Goal: Task Accomplishment & Management: Manage account settings

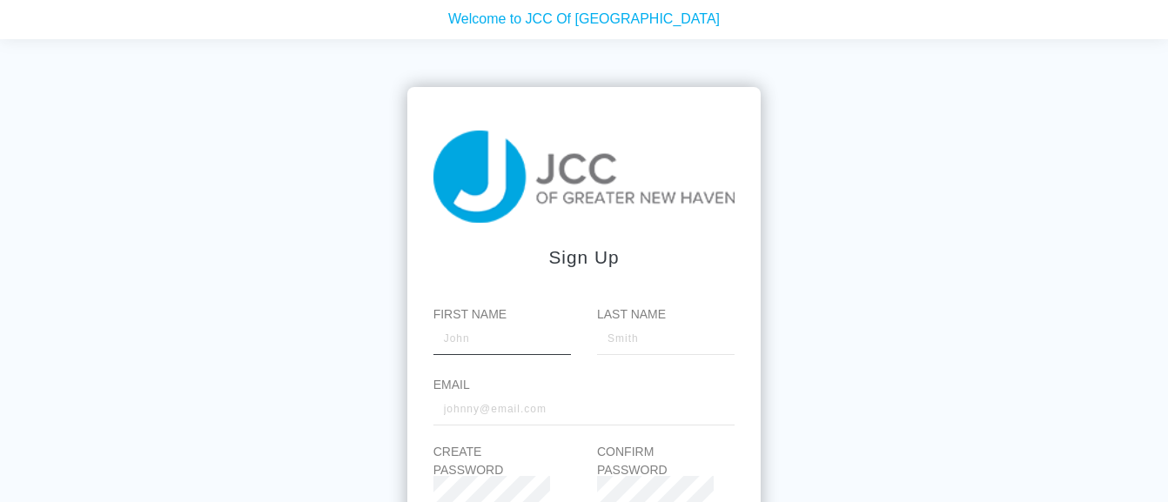
click at [472, 339] on input "First Name" at bounding box center [503, 337] width 138 height 35
type input "Ester"
click at [618, 340] on input "Last Name" at bounding box center [666, 337] width 138 height 35
type input "T"
type input "Treytman"
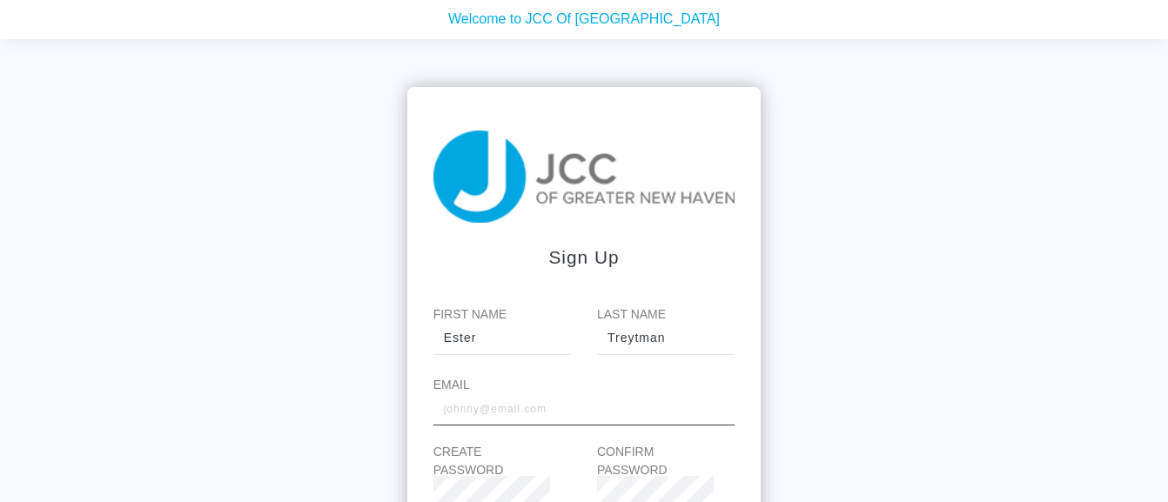
click at [467, 407] on input "Email" at bounding box center [585, 408] width 302 height 35
type input "treytman78@gmai.com"
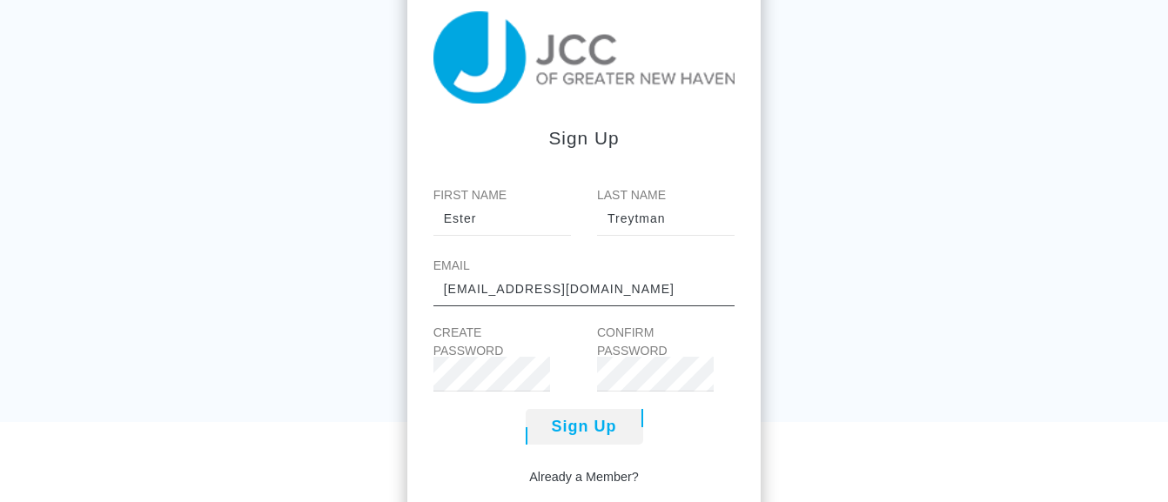
scroll to position [151, 0]
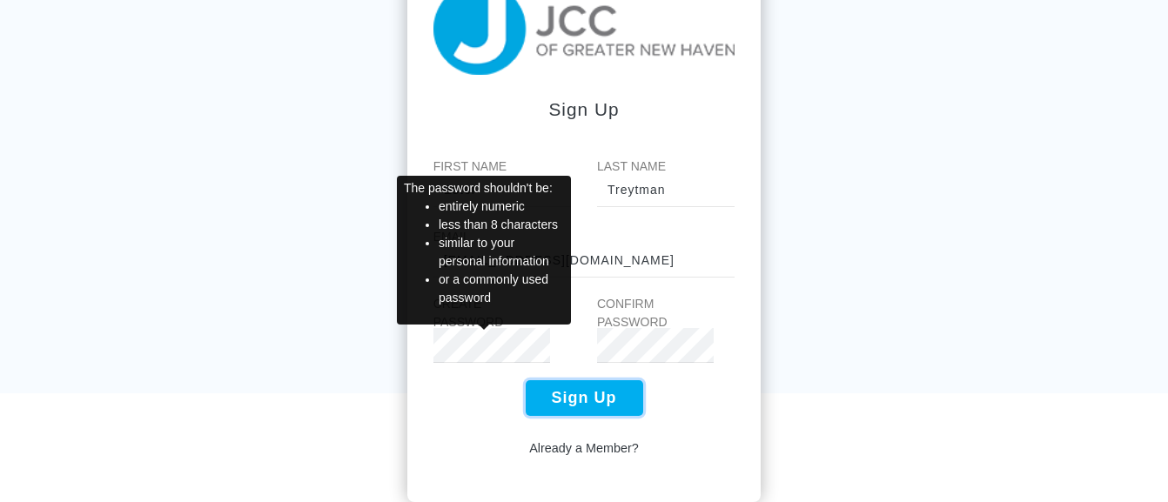
click at [582, 393] on button "Sign Up" at bounding box center [585, 398] width 118 height 36
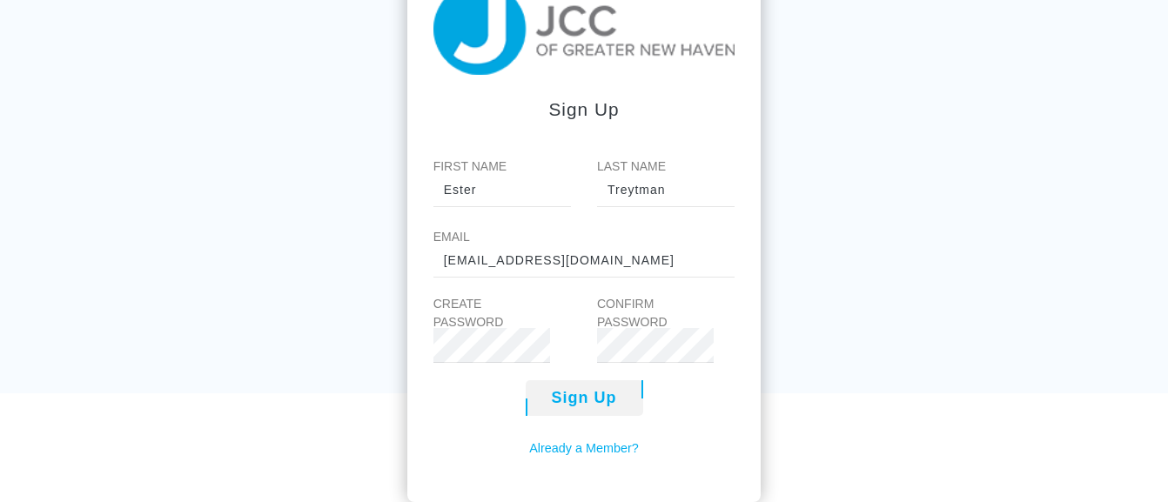
click at [575, 450] on link "Already a Member?" at bounding box center [584, 449] width 110 height 19
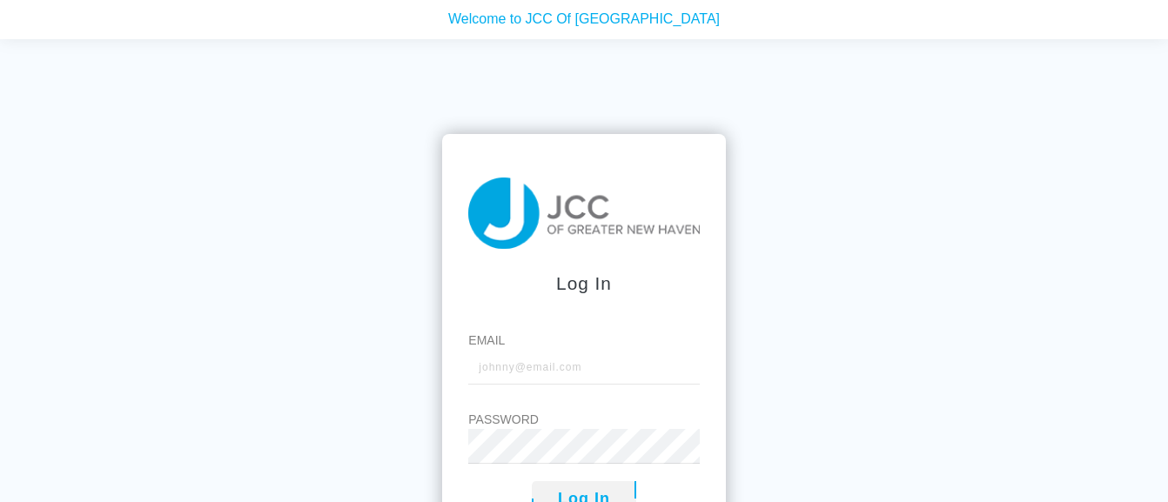
click at [566, 367] on form "Log In Email Password Log In Create a new login Forgot Password?" at bounding box center [583, 368] width 283 height 469
drag, startPoint x: 566, startPoint y: 367, endPoint x: 1062, endPoint y: 236, distance: 513.3
click at [1062, 236] on div "Log In Email Password Log In Create a new login Forgot Password?" at bounding box center [584, 290] width 1168 height 502
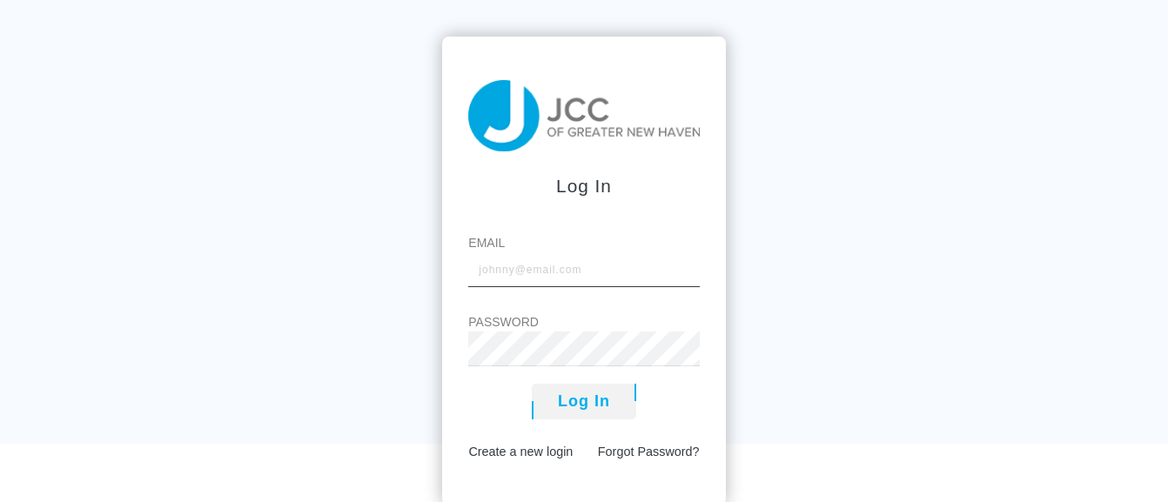
scroll to position [101, 0]
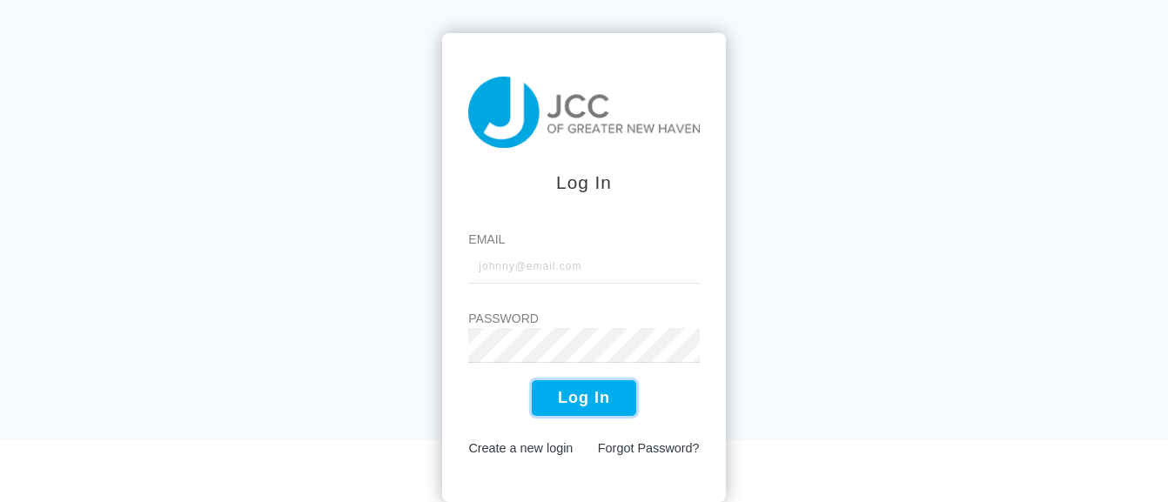
click at [575, 400] on button "Log In" at bounding box center [584, 398] width 104 height 36
click at [490, 257] on input "Email" at bounding box center [583, 266] width 231 height 35
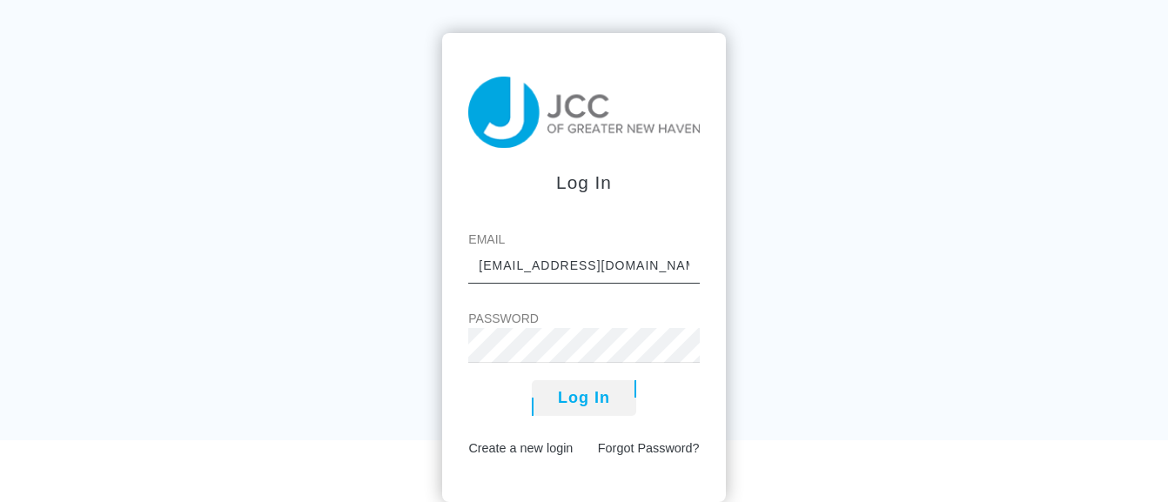
type input "[EMAIL_ADDRESS][DOMAIN_NAME]"
click at [507, 321] on label "Password" at bounding box center [583, 319] width 231 height 18
click at [591, 394] on button "Log In" at bounding box center [584, 398] width 104 height 36
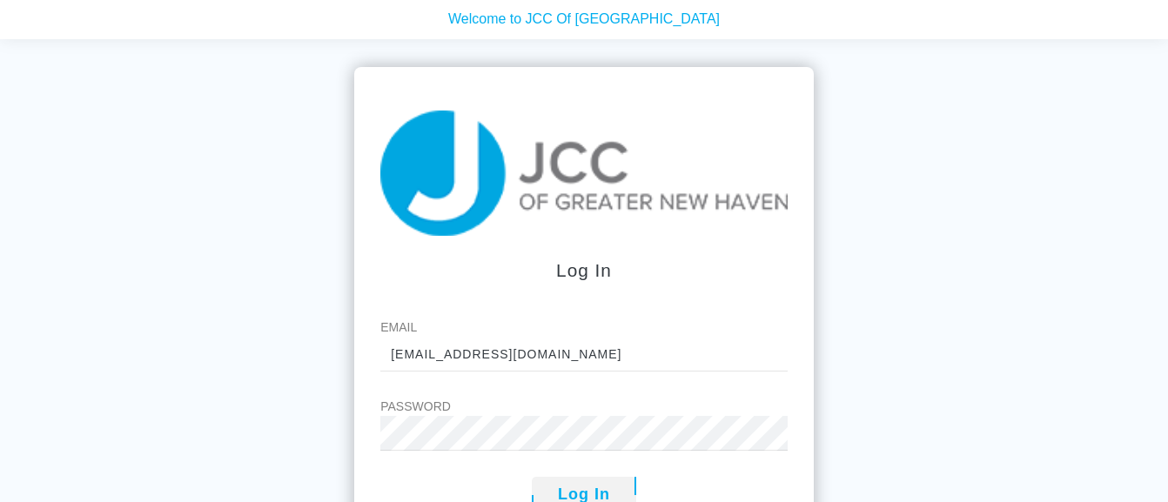
click at [591, 394] on form "Log In Email [EMAIL_ADDRESS][DOMAIN_NAME] Password Log In Create a new login Fo…" at bounding box center [584, 368] width 460 height 603
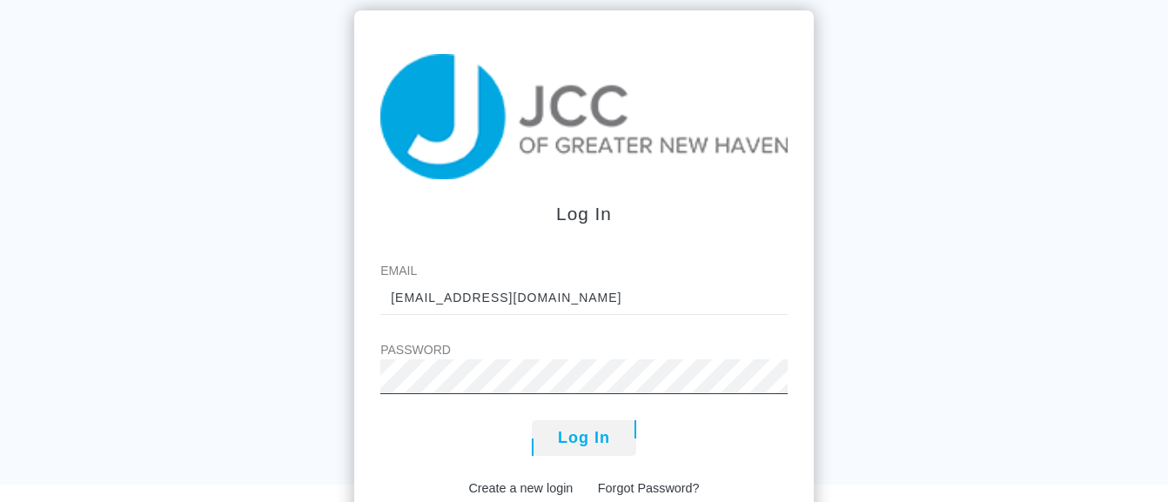
scroll to position [87, 0]
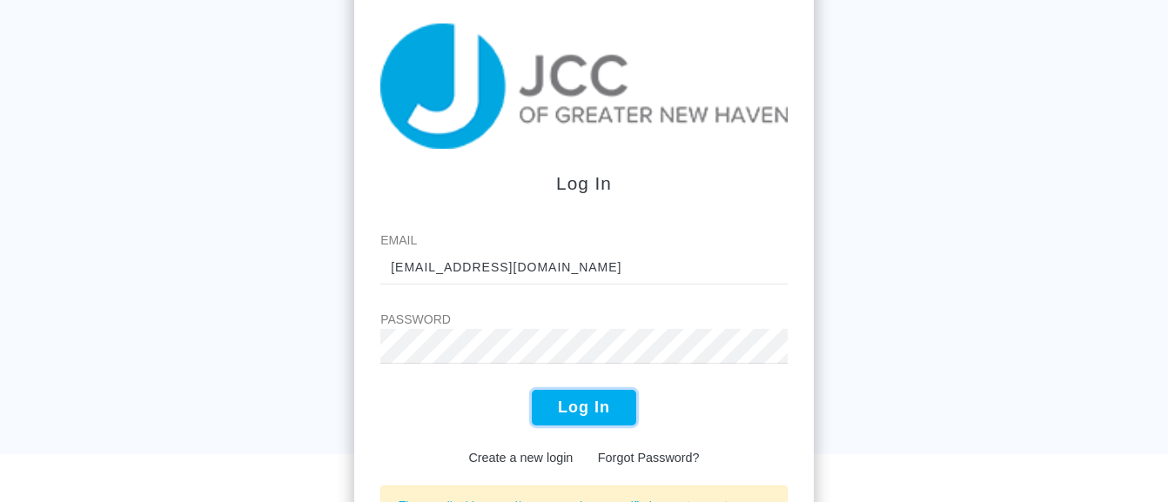
click at [572, 405] on button "Log In" at bounding box center [584, 408] width 104 height 36
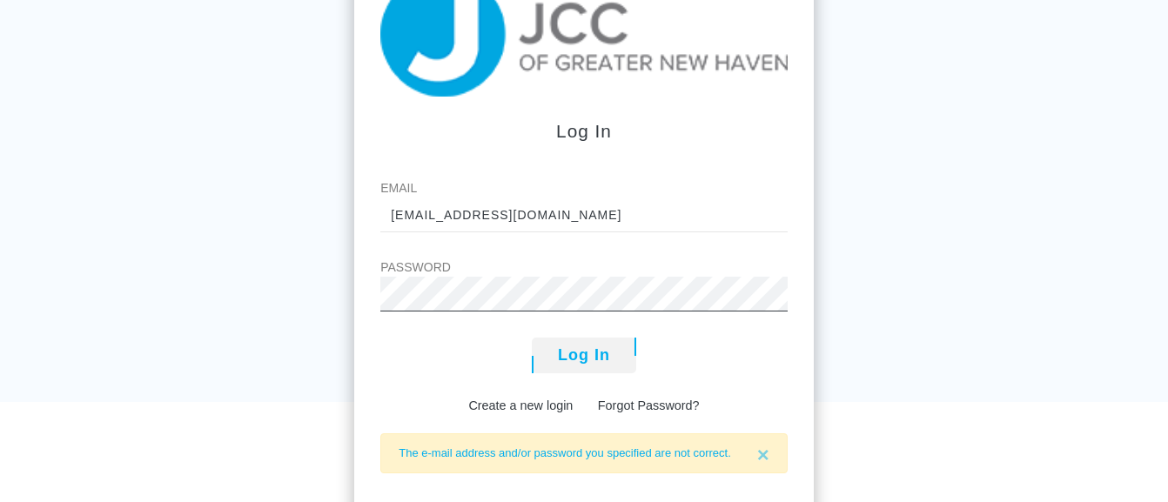
scroll to position [168, 0]
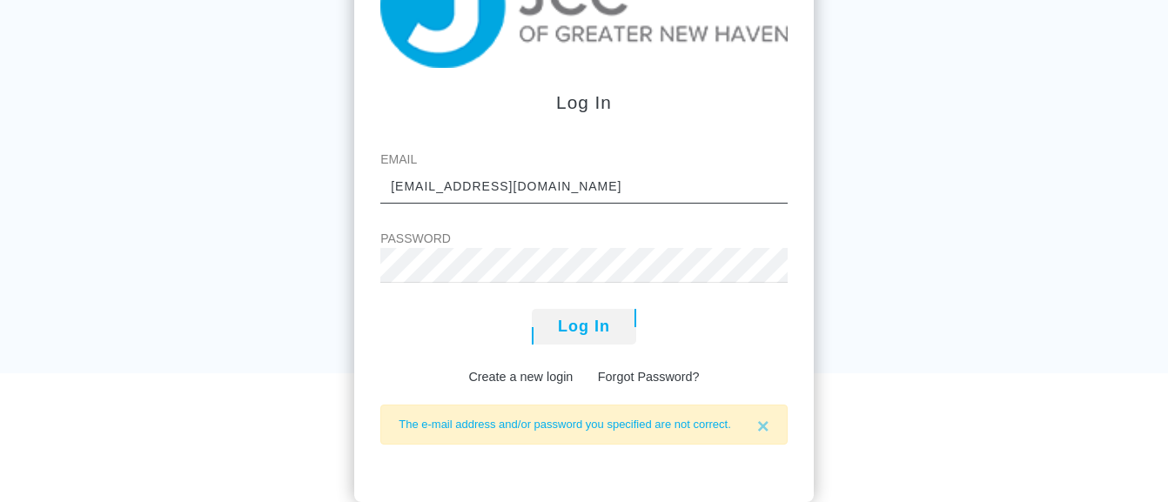
click at [537, 188] on input "[EMAIL_ADDRESS][DOMAIN_NAME]" at bounding box center [583, 186] width 407 height 35
type input "[EMAIL_ADDRESS][DOMAIN_NAME]"
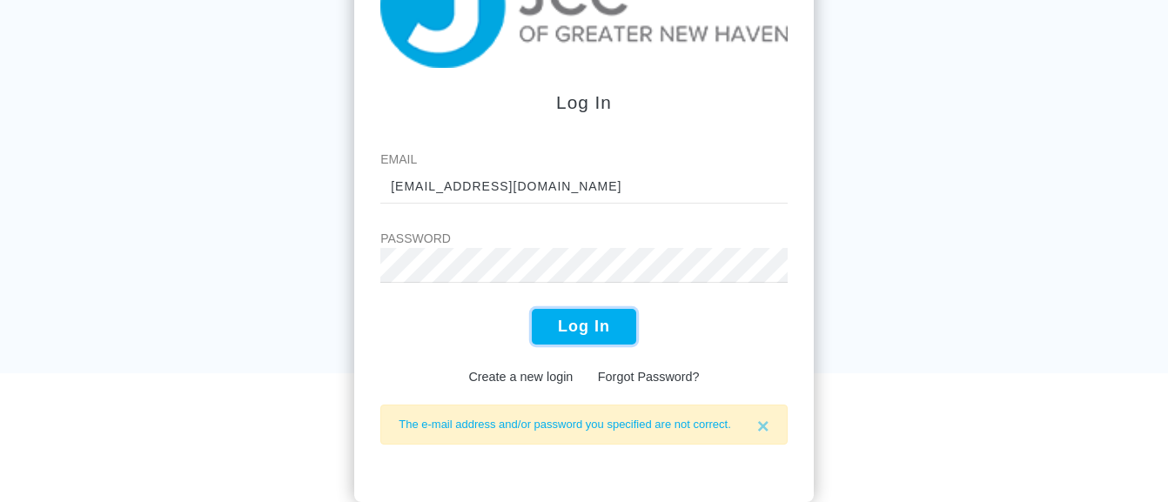
click at [606, 321] on button "Log In" at bounding box center [584, 327] width 104 height 36
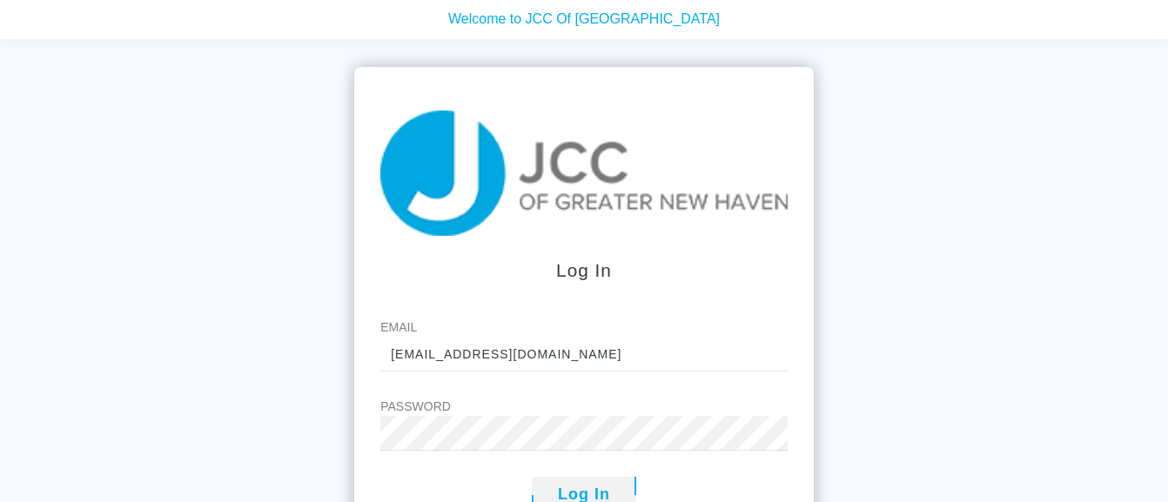
click at [606, 321] on label "Email" at bounding box center [583, 328] width 407 height 18
click at [606, 337] on input "[EMAIL_ADDRESS][DOMAIN_NAME]" at bounding box center [583, 354] width 407 height 35
click at [580, 492] on button "Log In" at bounding box center [584, 495] width 104 height 36
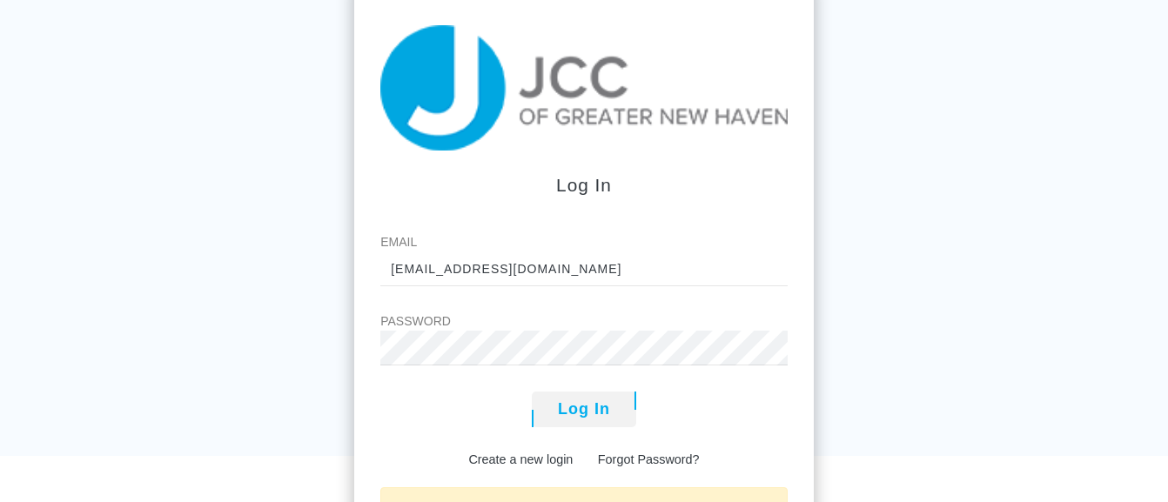
scroll to position [168, 0]
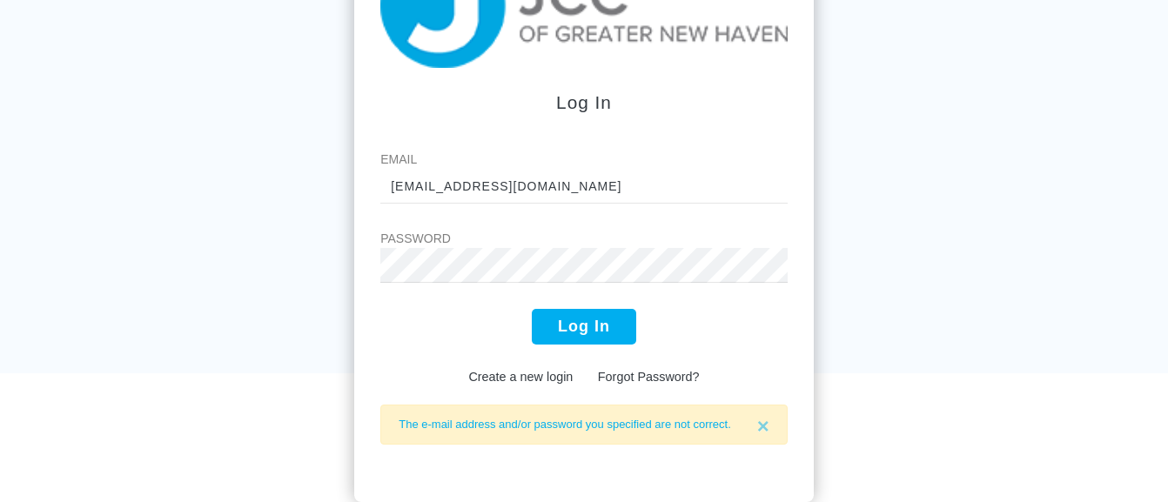
drag, startPoint x: 588, startPoint y: 354, endPoint x: 610, endPoint y: 327, distance: 34.7
click at [596, 347] on div "Log In Create a new login Forgot Password?" at bounding box center [583, 348] width 407 height 78
drag, startPoint x: 610, startPoint y: 327, endPoint x: 597, endPoint y: 299, distance: 30.8
click at [622, 316] on button "Log In" at bounding box center [584, 327] width 104 height 36
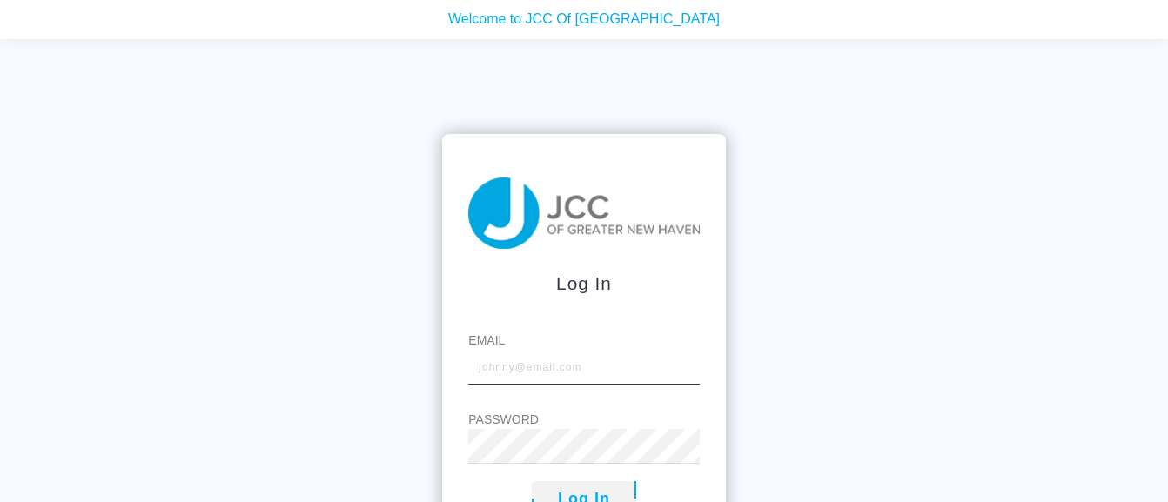
click at [487, 350] on input "Email" at bounding box center [583, 367] width 231 height 35
type input "[EMAIL_ADDRESS][DOMAIN_NAME]"
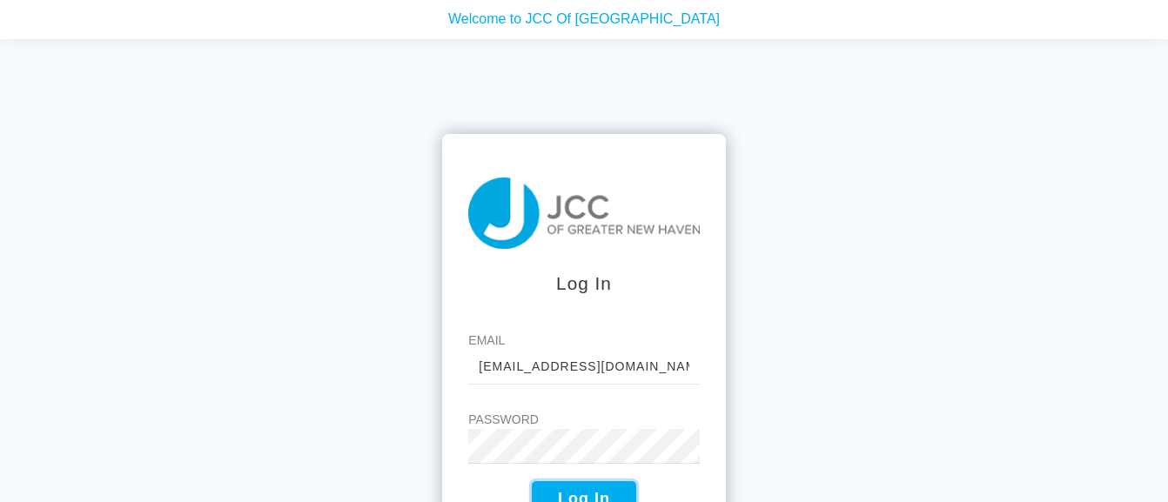
click at [590, 489] on button "Log In" at bounding box center [584, 499] width 104 height 36
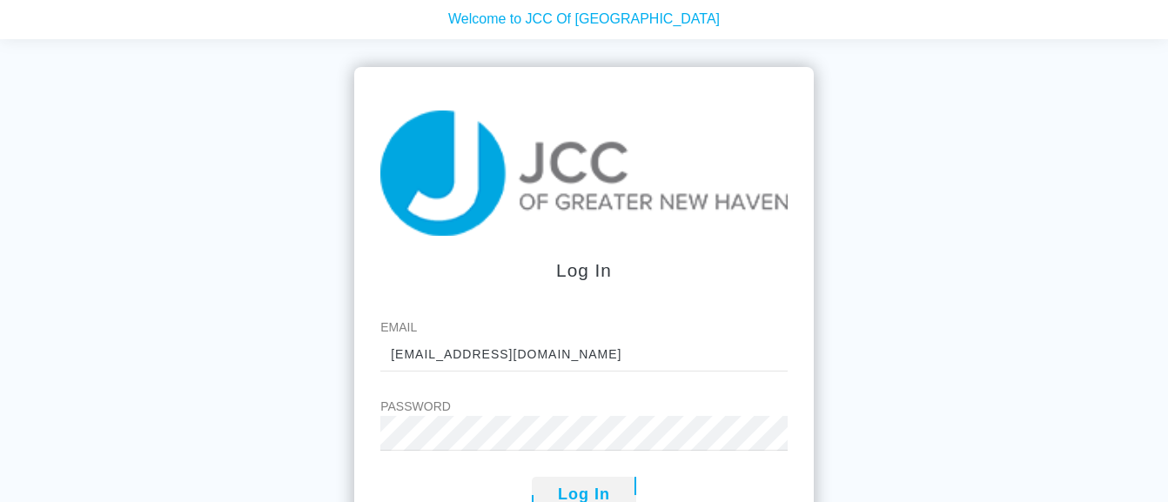
click at [1119, 224] on div "Log In Email [EMAIL_ADDRESS][DOMAIN_NAME] Password Log In Create a new login Fo…" at bounding box center [584, 290] width 1168 height 502
click at [729, 360] on input "[EMAIL_ADDRESS][DOMAIN_NAME]" at bounding box center [583, 354] width 407 height 35
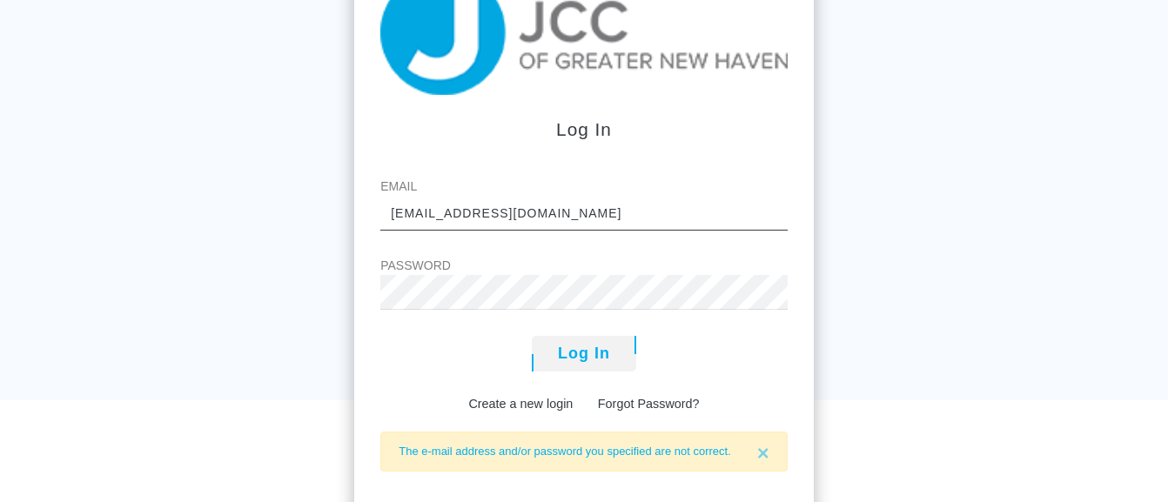
scroll to position [168, 0]
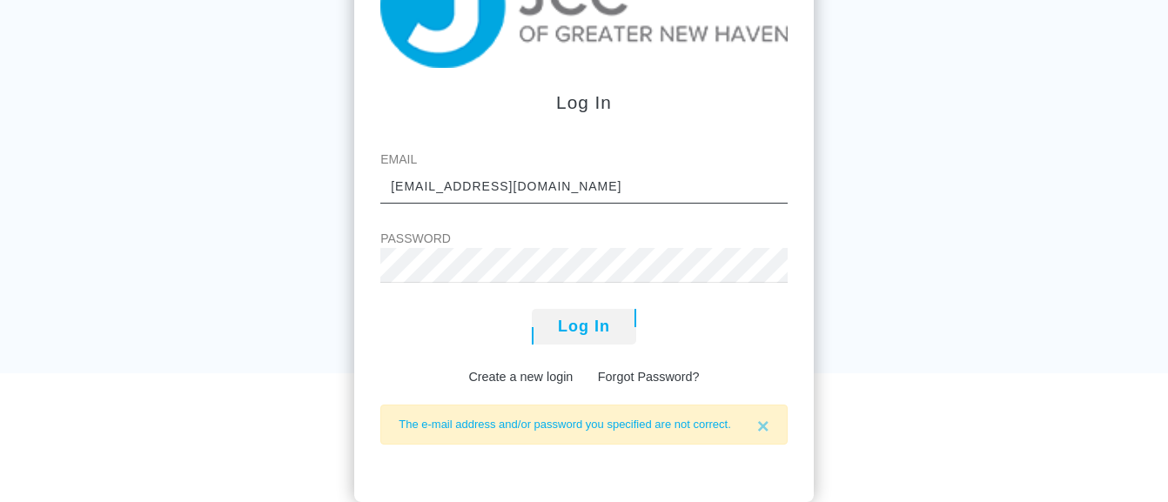
click at [532, 180] on input "[EMAIL_ADDRESS][DOMAIN_NAME]" at bounding box center [583, 186] width 407 height 35
type input "[EMAIL_ADDRESS][DOMAIN_NAME]"
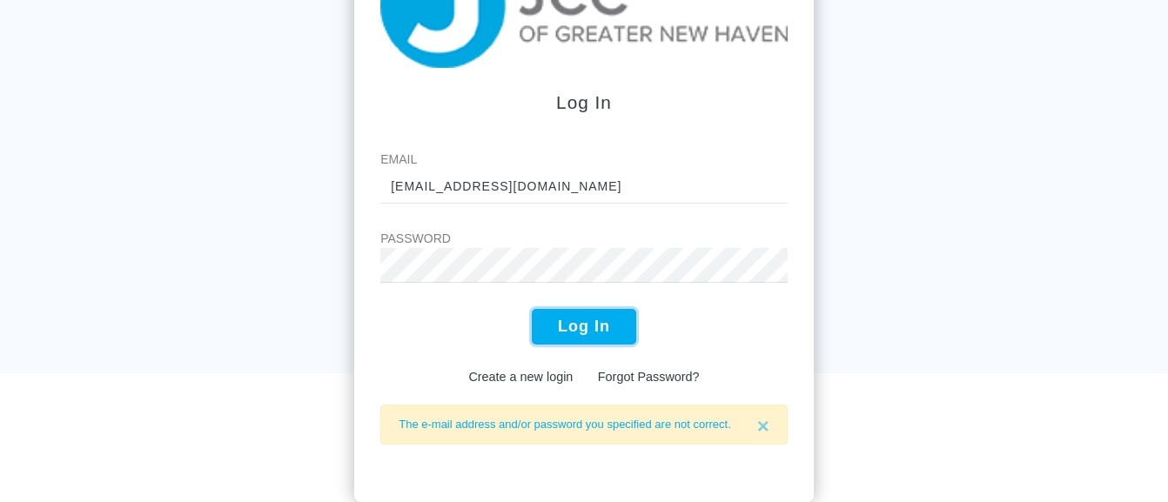
click at [574, 321] on button "Log In" at bounding box center [584, 327] width 104 height 36
